Goal: Task Accomplishment & Management: Complete application form

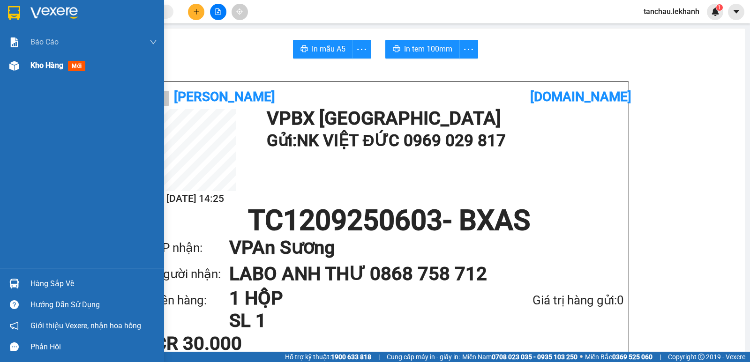
click at [45, 65] on span "Kho hàng" at bounding box center [46, 65] width 33 height 9
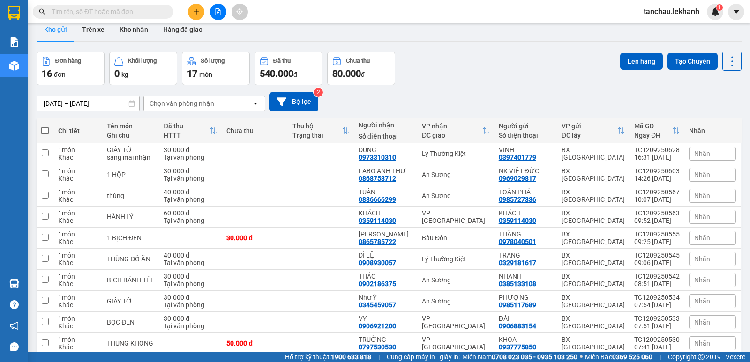
scroll to position [7, 0]
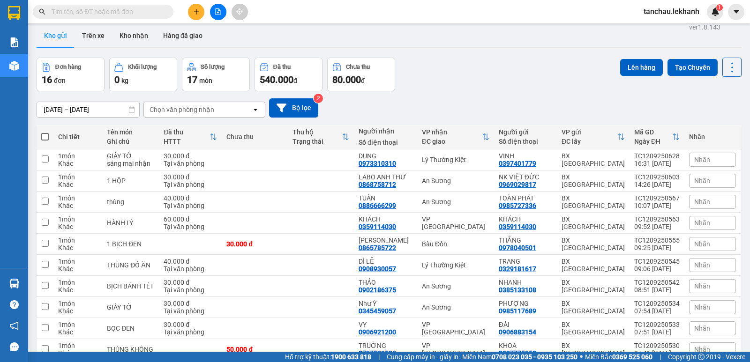
click at [190, 11] on button at bounding box center [196, 12] width 16 height 16
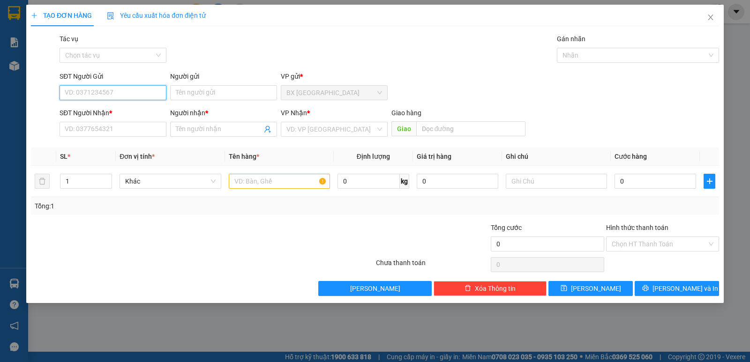
click at [154, 89] on input "SĐT Người Gửi" at bounding box center [113, 92] width 107 height 15
type input "0338545852"
click at [158, 112] on div "0338545852 - NK [GEOGRAPHIC_DATA]" at bounding box center [123, 111] width 116 height 10
type input "NK VIỆT MỸ"
type input "0976810459"
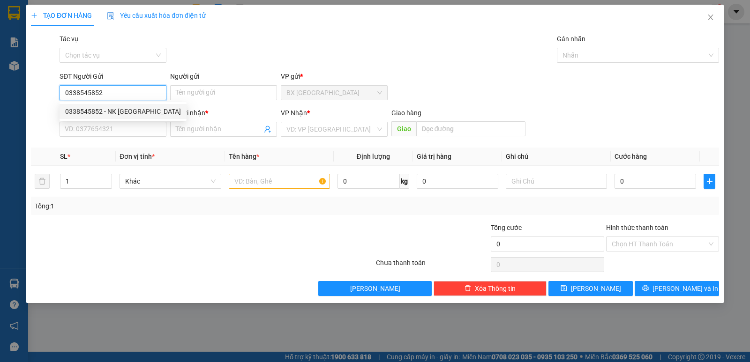
type input "LAB PHÚC HÂN"
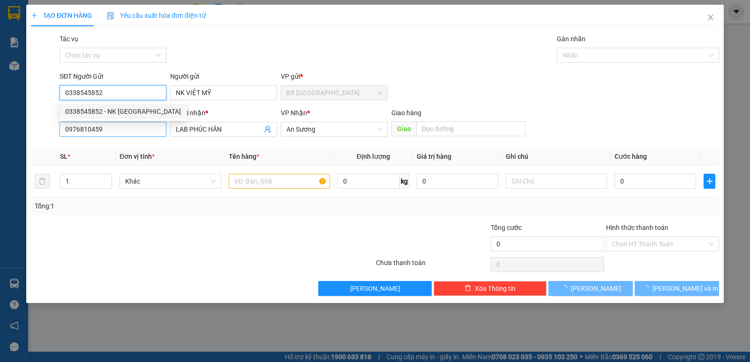
type input "30.000"
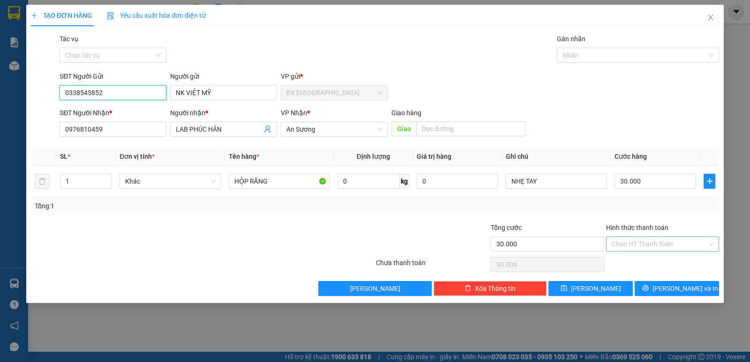
type input "0338545852"
click at [639, 248] on input "Hình thức thanh toán" at bounding box center [659, 244] width 95 height 14
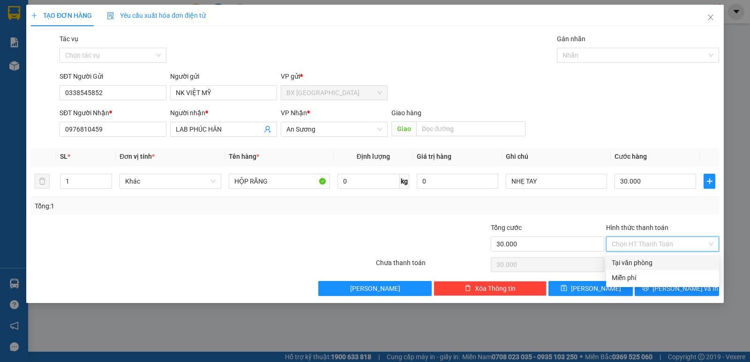
click at [550, 220] on div "Transit Pickup Surcharge Ids Transit Deliver Surcharge Ids Transit Deliver Surc…" at bounding box center [375, 165] width 688 height 262
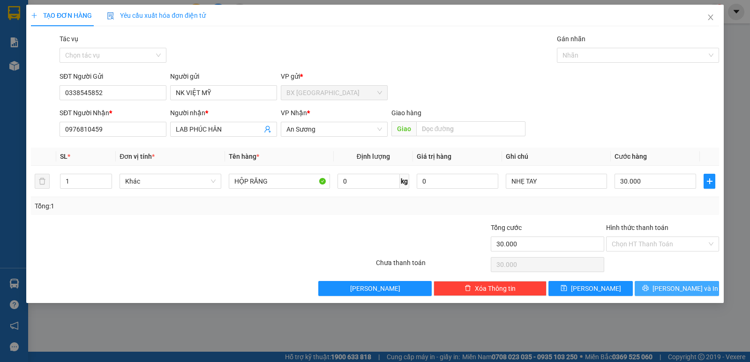
click at [681, 292] on span "[PERSON_NAME] và In" at bounding box center [685, 289] width 66 height 10
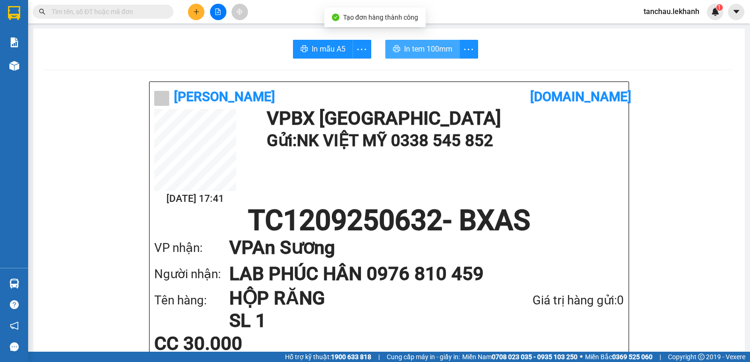
click at [444, 51] on span "In tem 100mm" at bounding box center [428, 49] width 48 height 12
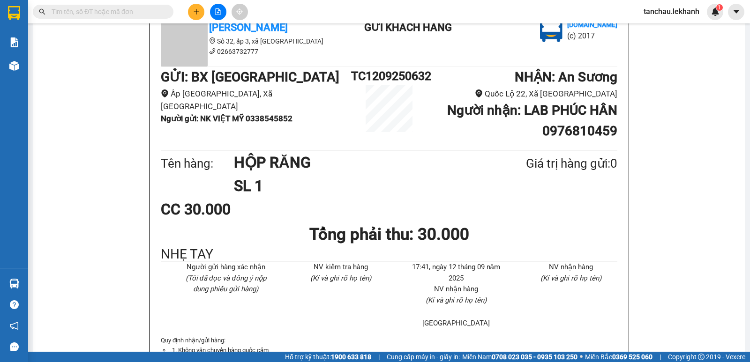
scroll to position [422, 0]
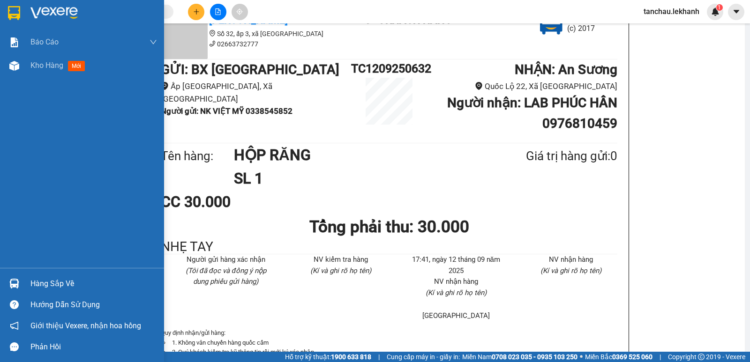
click at [31, 7] on img at bounding box center [53, 13] width 47 height 14
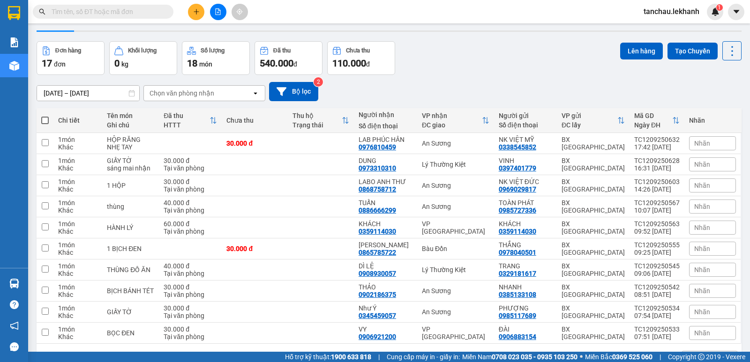
scroll to position [7, 0]
